Goal: Transaction & Acquisition: Purchase product/service

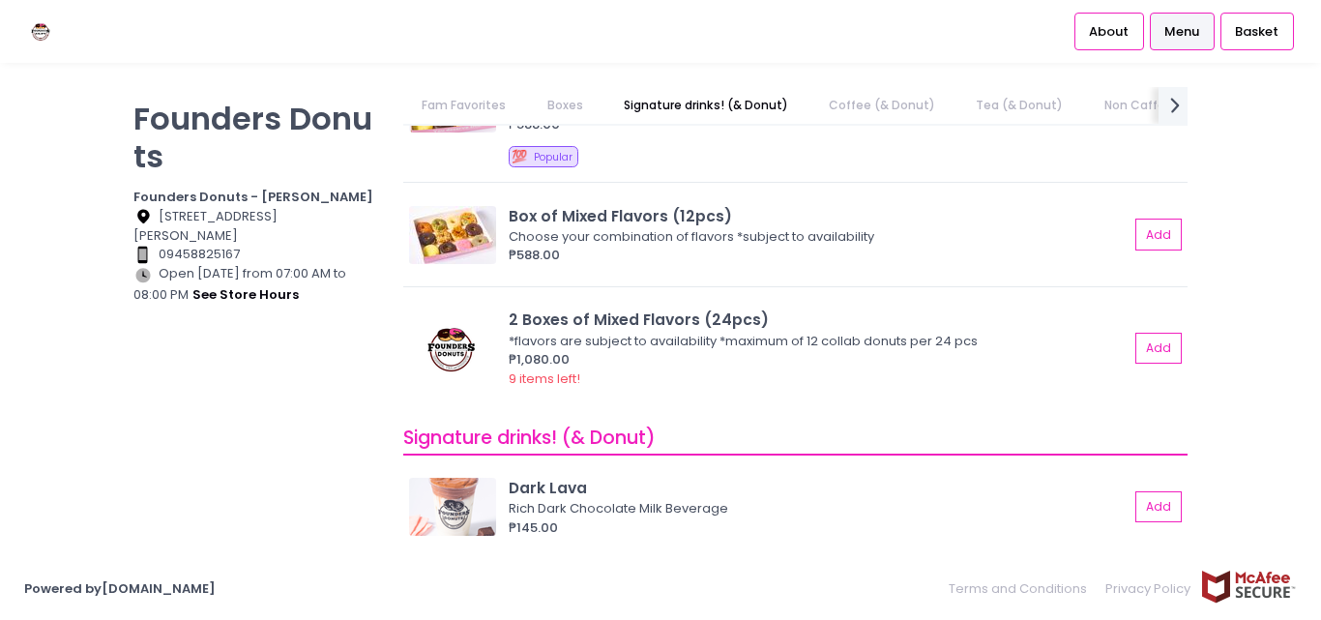
scroll to position [193, 0]
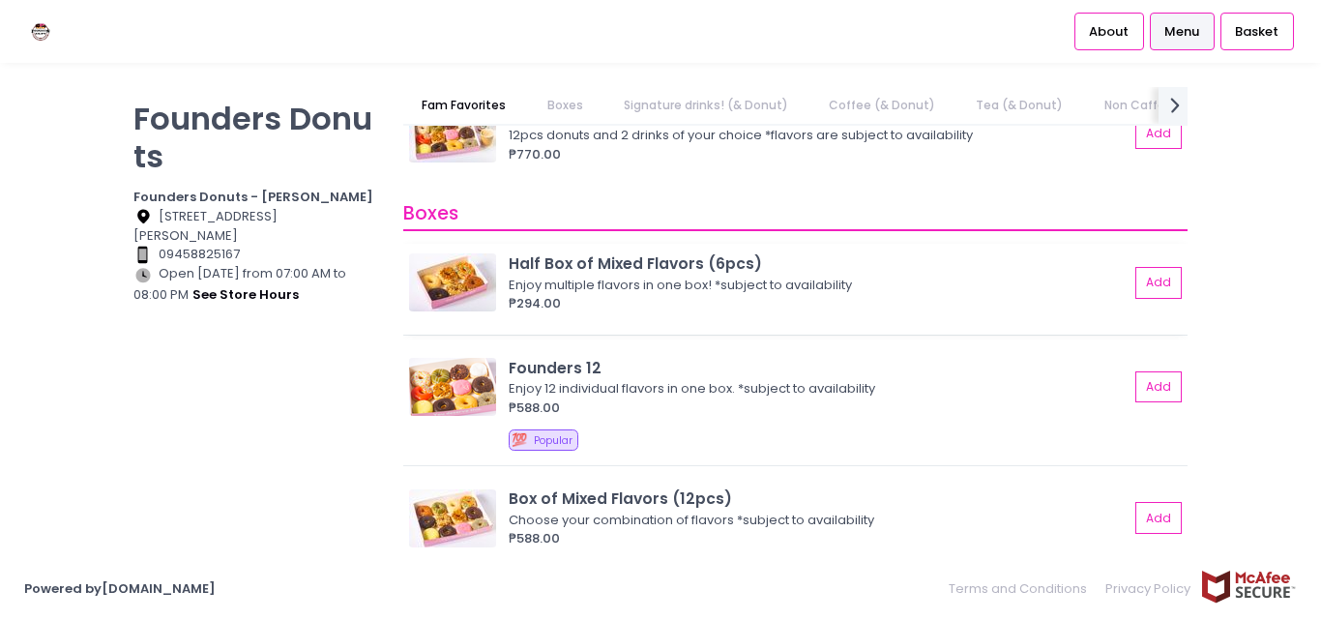
click at [475, 274] on img at bounding box center [452, 282] width 87 height 58
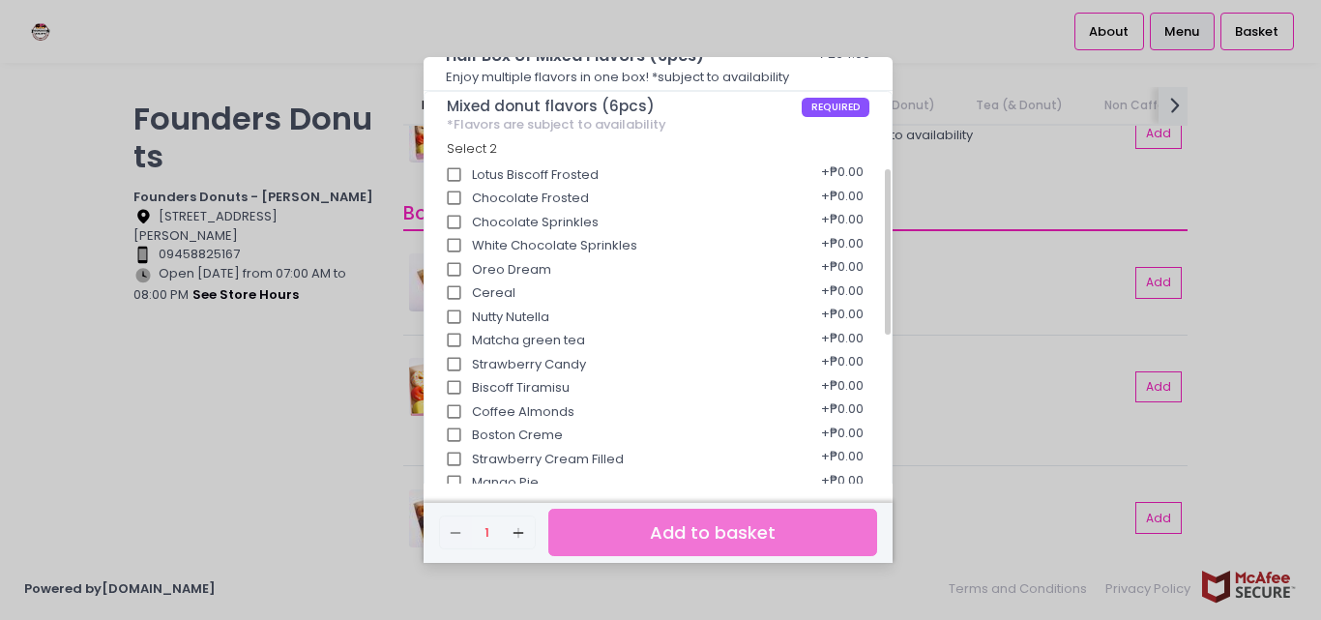
scroll to position [387, 0]
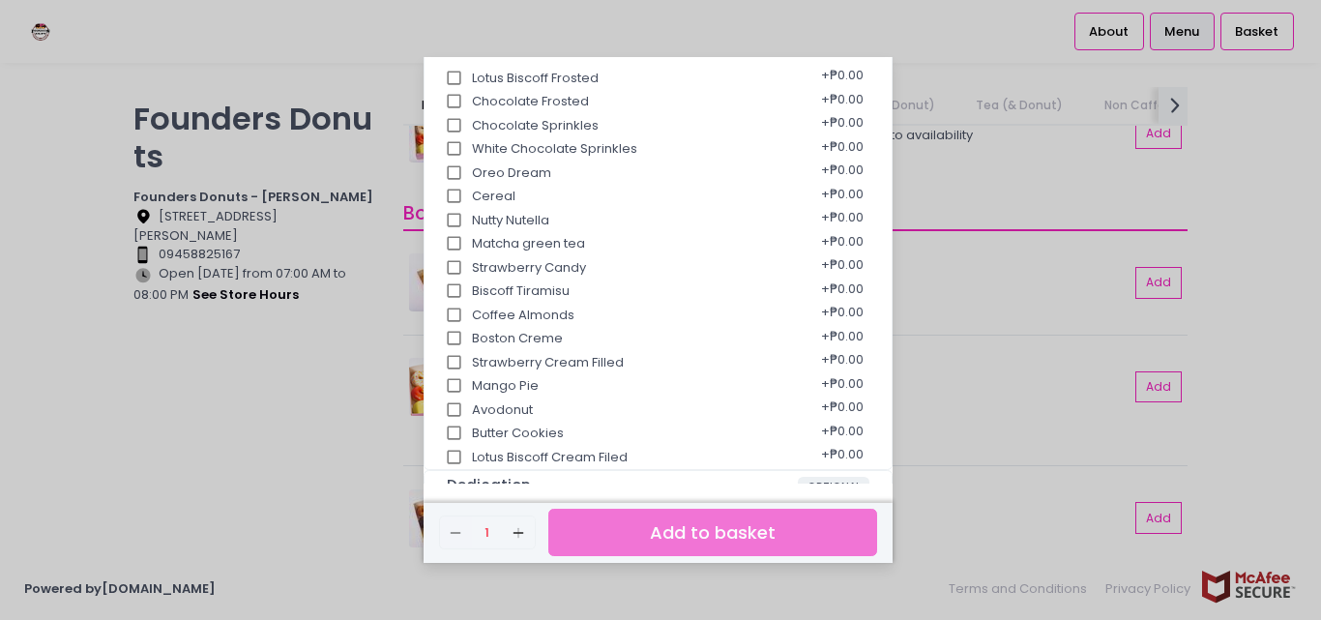
click at [292, 433] on div "Half Box of Mixed Flavors (6pcs) ₱294.00 Enjoy multiple flavors in one box! *su…" at bounding box center [660, 310] width 1321 height 620
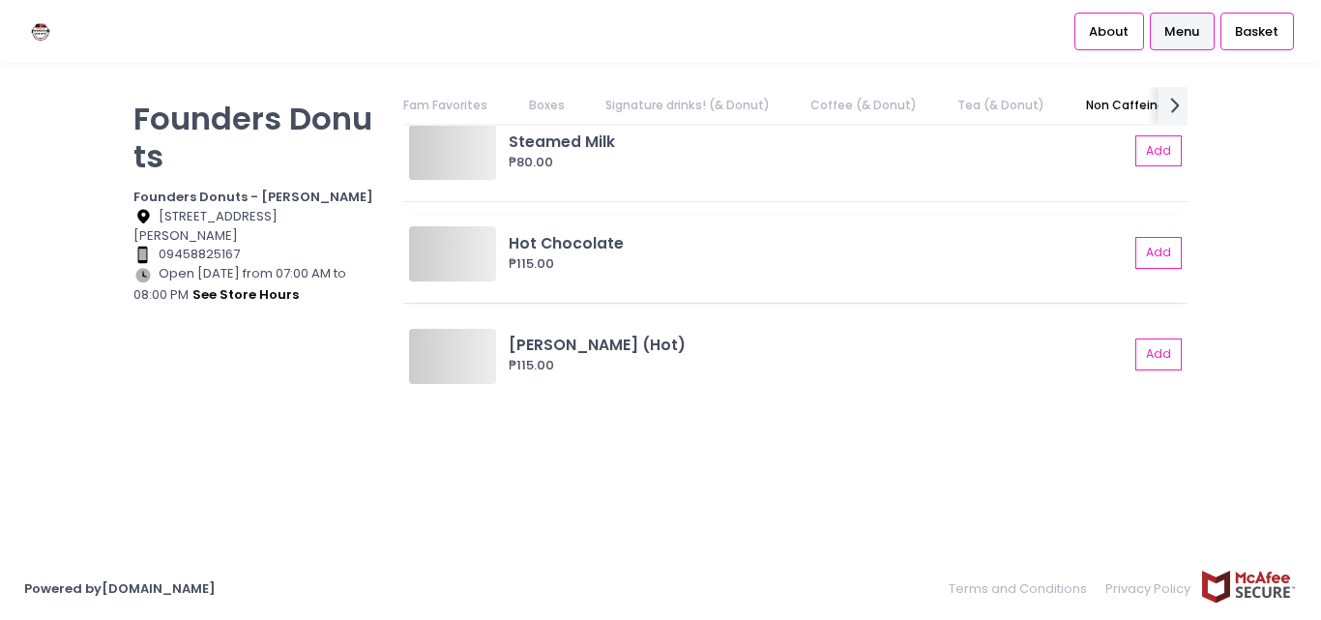
scroll to position [0, 107]
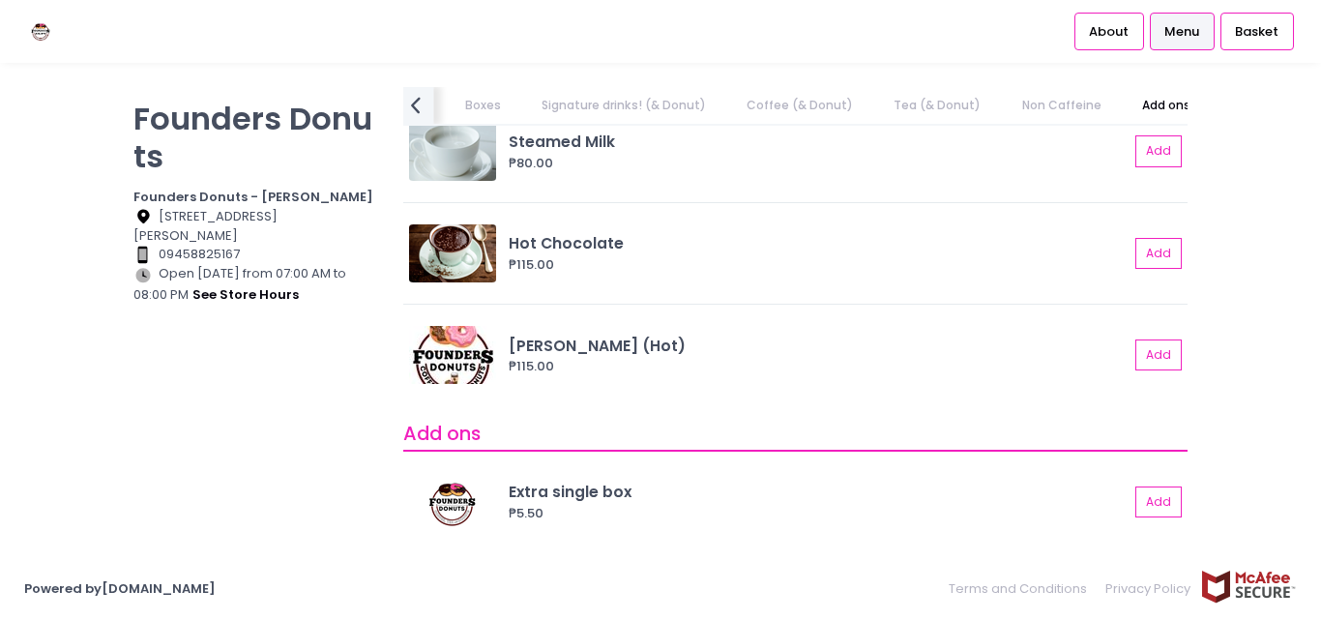
click at [405, 109] on icon "prev Created with Sketch." at bounding box center [415, 105] width 28 height 28
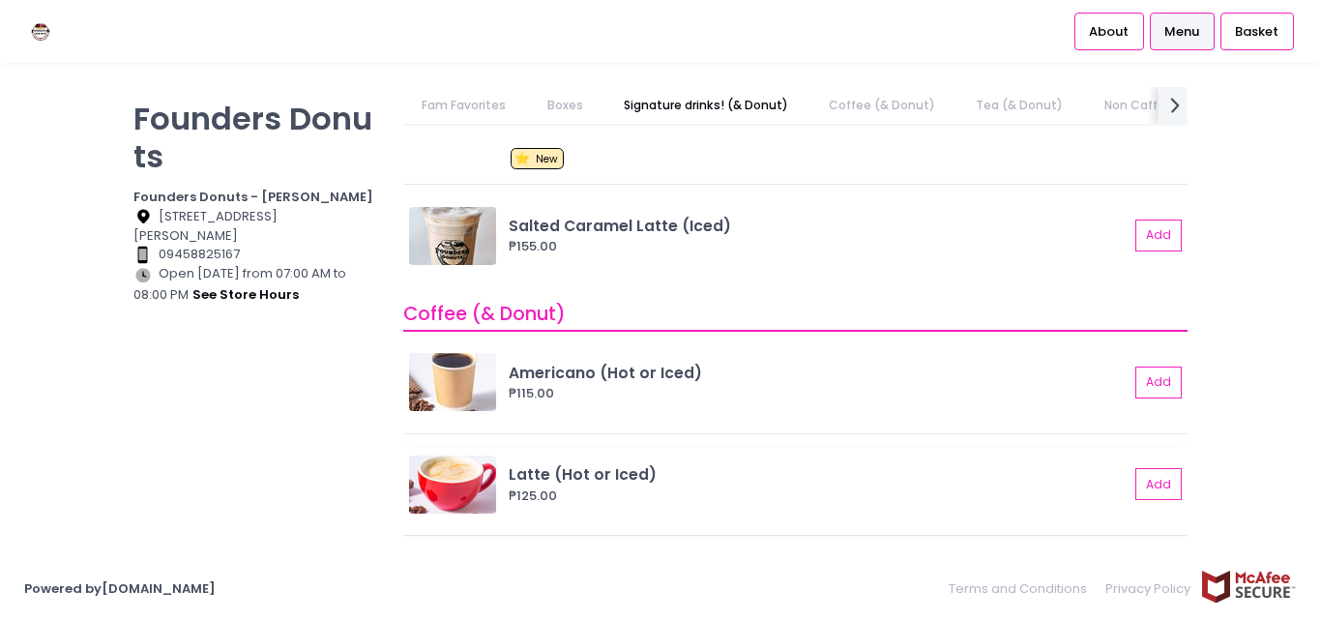
scroll to position [1257, 0]
